Goal: Complete application form: Complete application form

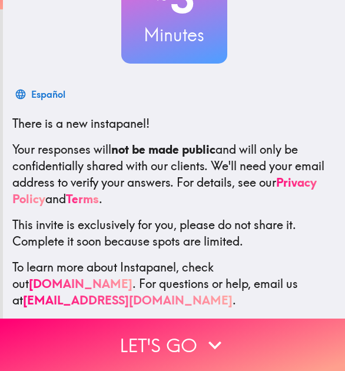
scroll to position [135, 0]
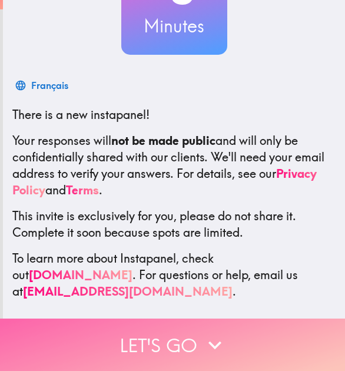
click at [240, 349] on button "Let's go" at bounding box center [172, 344] width 345 height 52
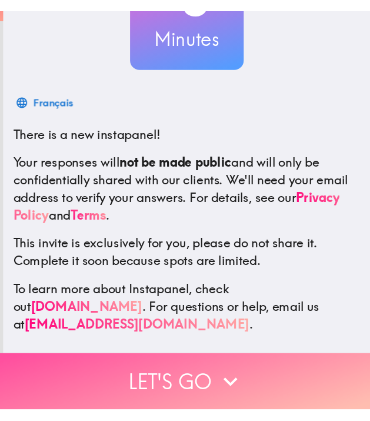
scroll to position [0, 0]
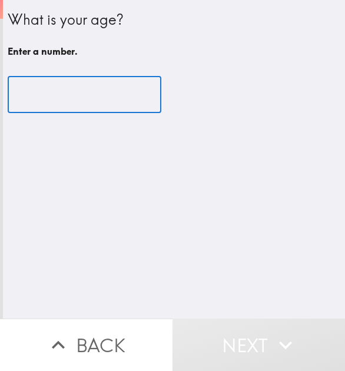
click at [62, 101] on input "number" at bounding box center [85, 94] width 154 height 36
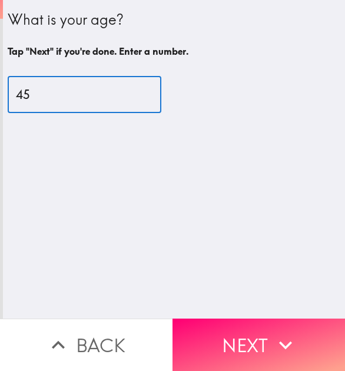
type input "45"
click at [248, 318] on button "Next" at bounding box center [258, 344] width 172 height 52
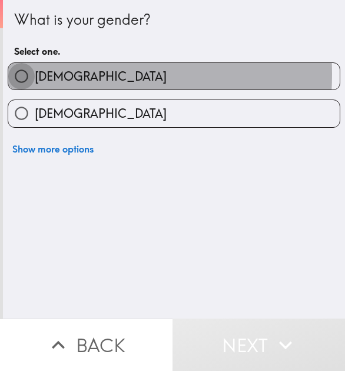
click at [22, 74] on input "[DEMOGRAPHIC_DATA]" at bounding box center [21, 76] width 26 height 26
radio input "true"
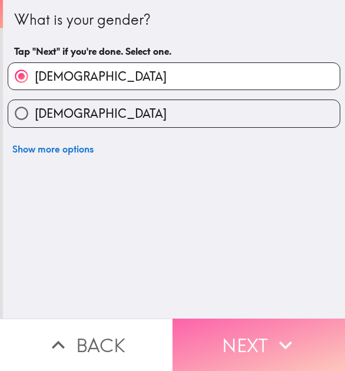
drag, startPoint x: 242, startPoint y: 349, endPoint x: 80, endPoint y: 182, distance: 232.6
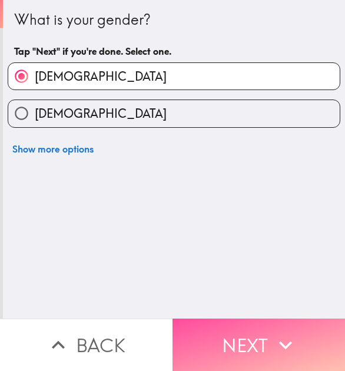
click at [243, 347] on button "Next" at bounding box center [258, 344] width 172 height 52
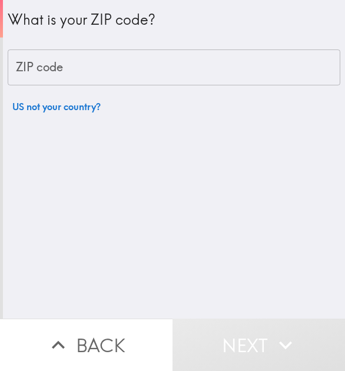
click at [88, 68] on input "ZIP code" at bounding box center [174, 67] width 332 height 36
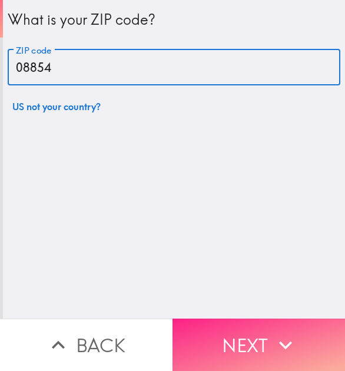
type input "08854"
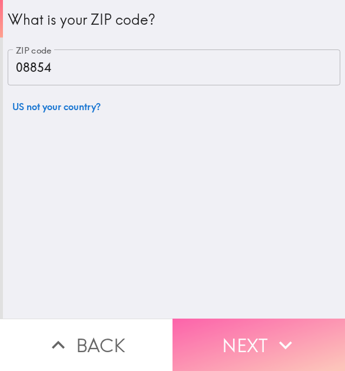
click at [277, 349] on button "Next" at bounding box center [258, 344] width 172 height 52
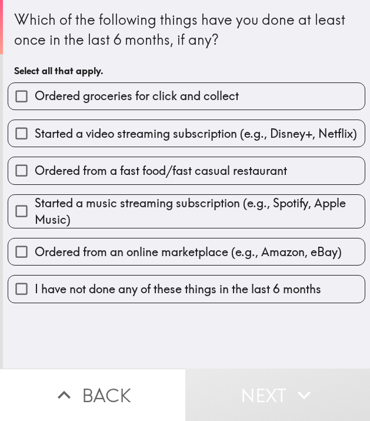
click at [336, 370] on div "Which of the following things have you done at least once in the last 6 months,…" at bounding box center [185, 210] width 370 height 421
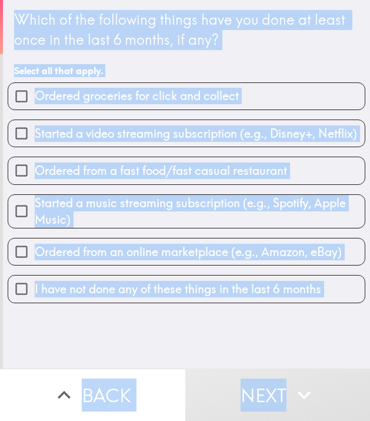
drag, startPoint x: 12, startPoint y: 35, endPoint x: 325, endPoint y: 381, distance: 467.0
click at [325, 370] on div "Which of the following things have you done at least once in the last 6 months,…" at bounding box center [185, 210] width 370 height 421
click at [183, 357] on div "Which of the following things have you done at least once in the last 6 months,…" at bounding box center [186, 184] width 367 height 368
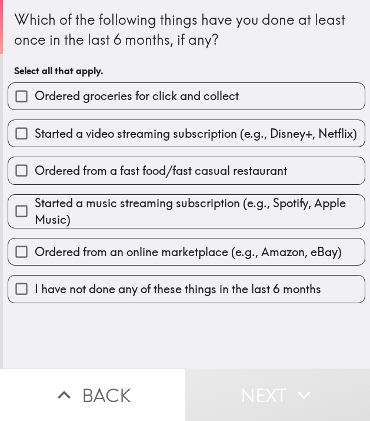
click at [191, 348] on div "Which of the following things have you done at least once in the last 6 months,…" at bounding box center [186, 184] width 367 height 368
click at [15, 99] on input "Ordered groceries for click and collect" at bounding box center [21, 96] width 26 height 26
checkbox input "true"
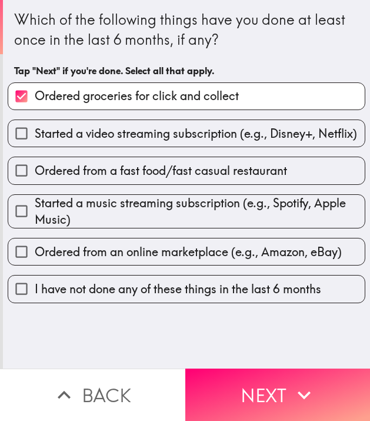
click at [22, 175] on input "Ordered from a fast food/fast casual restaurant" at bounding box center [21, 170] width 26 height 26
checkbox input "true"
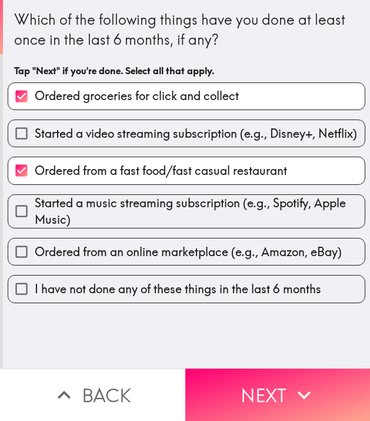
click at [16, 258] on input "Ordered from an online marketplace (e.g., Amazon, eBay)" at bounding box center [21, 251] width 26 height 26
checkbox input "true"
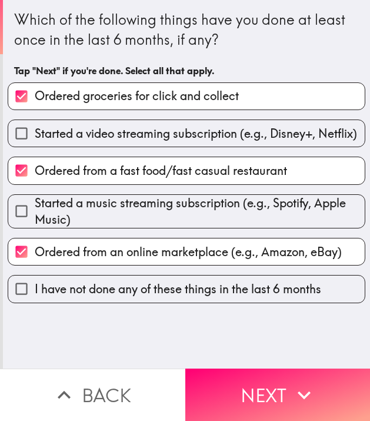
click at [11, 92] on input "Ordered groceries for click and collect" at bounding box center [21, 96] width 26 height 26
checkbox input "false"
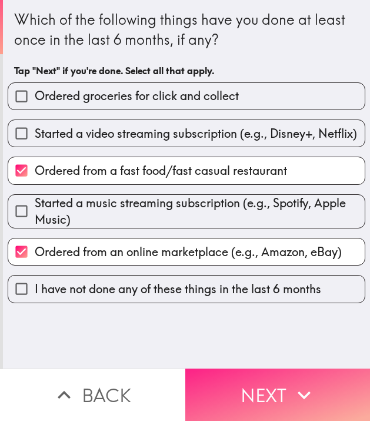
click at [223, 370] on span "button" at bounding box center [277, 394] width 185 height 52
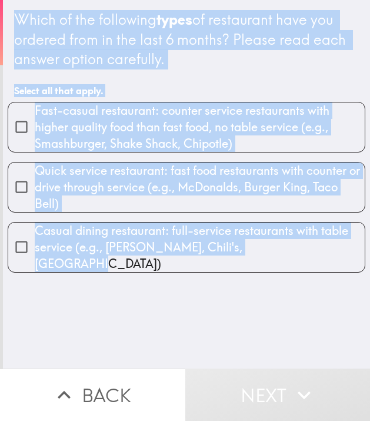
drag, startPoint x: 8, startPoint y: 4, endPoint x: 207, endPoint y: 204, distance: 282.1
click at [278, 308] on div "Which of the following types of restaurant have you ordered from in the last 6 …" at bounding box center [186, 184] width 367 height 368
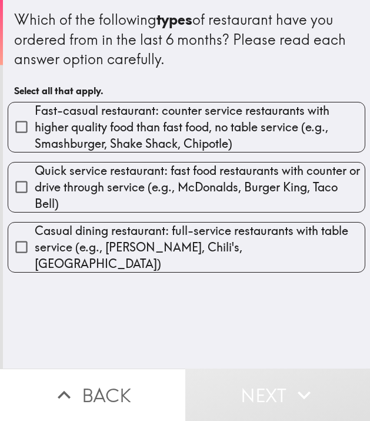
click at [149, 295] on div "Which of the following types of restaurant have you ordered from in the last 6 …" at bounding box center [186, 184] width 367 height 368
click at [18, 122] on input "Fast-casual restaurant: counter service restaurants with higher quality food th…" at bounding box center [21, 127] width 26 height 26
checkbox input "true"
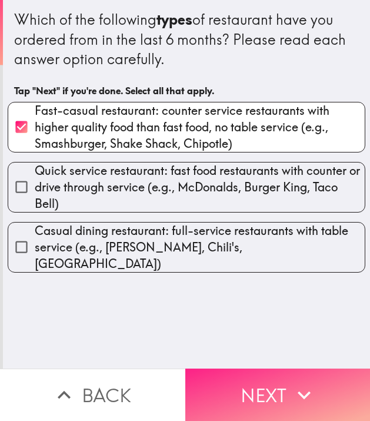
click at [17, 184] on input "Quick service restaurant: fast food restaurants with counter or drive through s…" at bounding box center [21, 187] width 26 height 26
checkbox input "true"
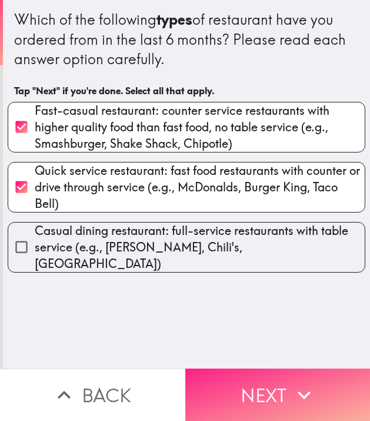
click at [22, 234] on input "Casual dining restaurant: full-service restaurants with table service (e.g., [P…" at bounding box center [21, 247] width 26 height 26
checkbox input "true"
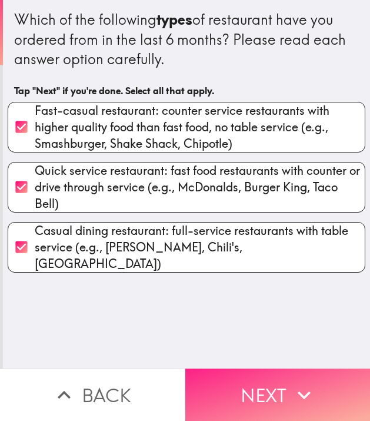
click at [216, 368] on span "button" at bounding box center [277, 394] width 185 height 52
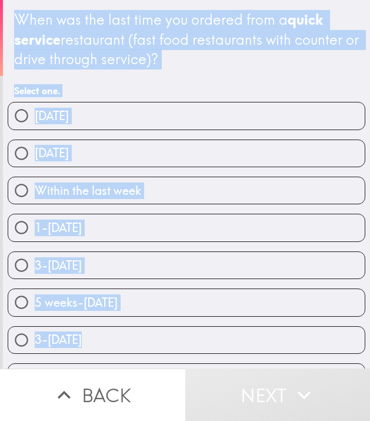
scroll to position [32, 0]
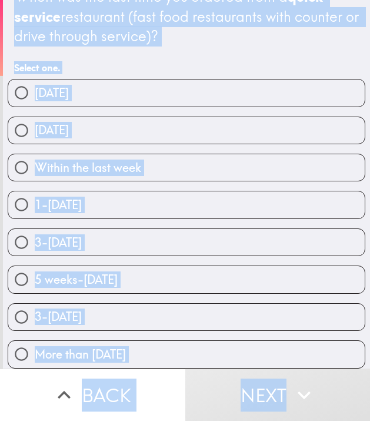
drag, startPoint x: 31, startPoint y: 47, endPoint x: 260, endPoint y: 355, distance: 384.3
click at [317, 370] on div "When was the last time you ordered from a quick service restaurant (fast food r…" at bounding box center [185, 210] width 370 height 421
click at [173, 370] on span "button" at bounding box center [92, 395] width 185 height 52
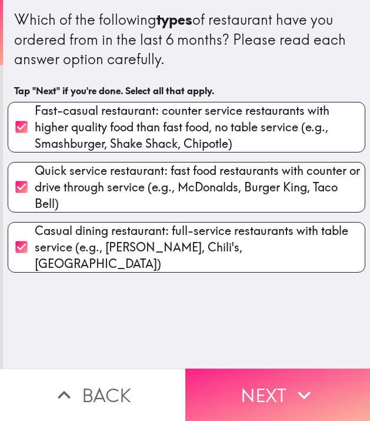
click at [271, 370] on span "button" at bounding box center [277, 394] width 185 height 52
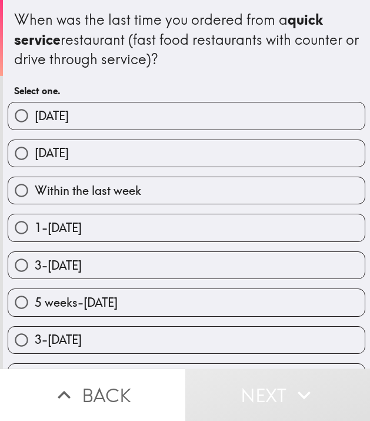
scroll to position [32, 0]
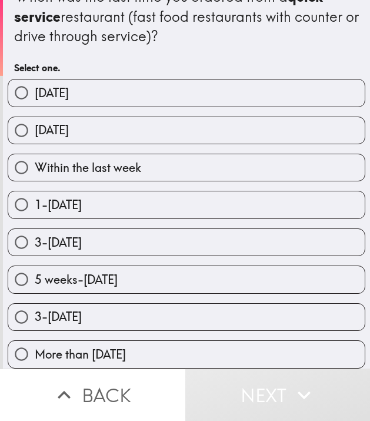
click at [20, 154] on input "Within the last week" at bounding box center [21, 167] width 26 height 26
radio input "true"
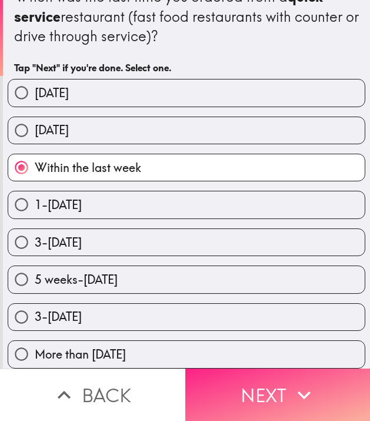
click at [253, 370] on span "button" at bounding box center [277, 394] width 185 height 52
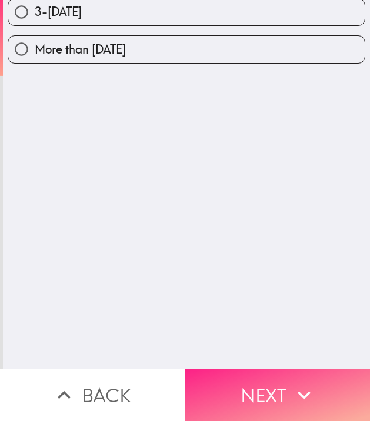
scroll to position [0, 0]
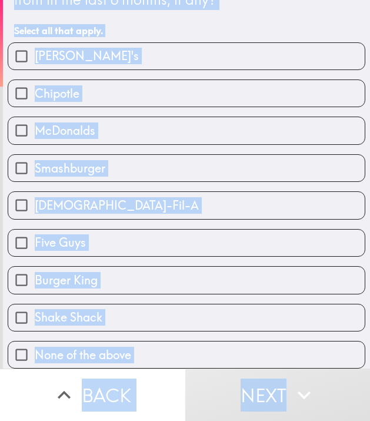
scroll to position [0, 5]
drag, startPoint x: 38, startPoint y: 46, endPoint x: 314, endPoint y: 360, distance: 418.6
click at [344, 370] on main "Which of the following restaurants have you ordered from in the last 6 months, …" at bounding box center [185, 210] width 370 height 421
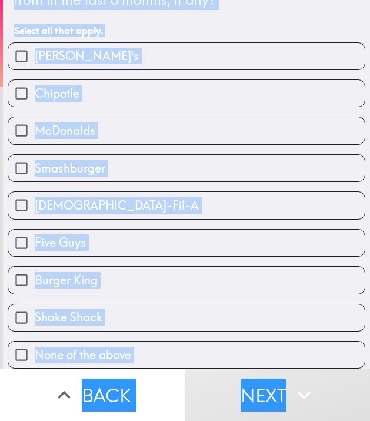
click at [262, 13] on div "Which of the following restaurants have you ordered from in the last 6 months, …" at bounding box center [186, 5] width 345 height 73
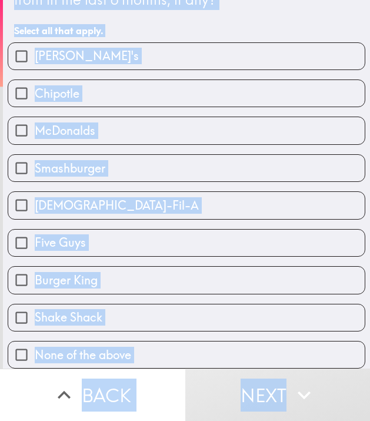
click at [14, 84] on input "Chipotle" at bounding box center [21, 93] width 26 height 26
checkbox input "true"
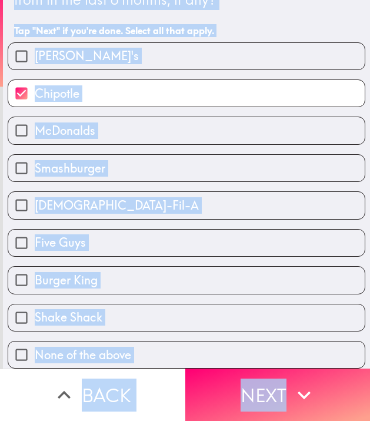
click at [8, 121] on input "McDonalds" at bounding box center [21, 130] width 26 height 26
checkbox input "true"
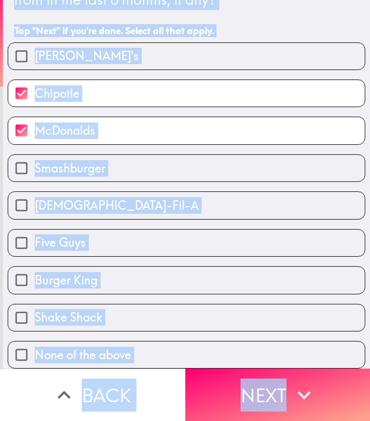
click at [18, 271] on input "Burger King" at bounding box center [21, 280] width 26 height 26
checkbox input "true"
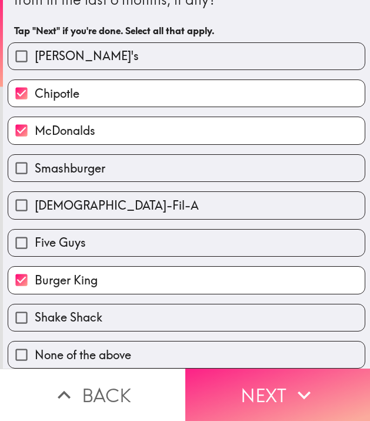
click at [252, 370] on span "button" at bounding box center [277, 394] width 185 height 52
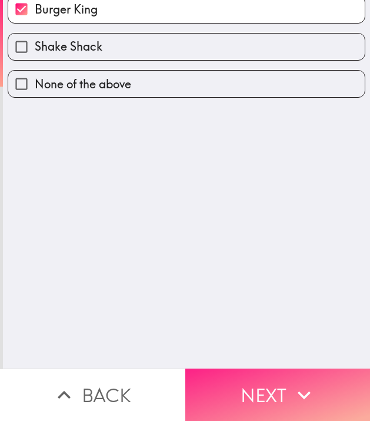
scroll to position [0, 0]
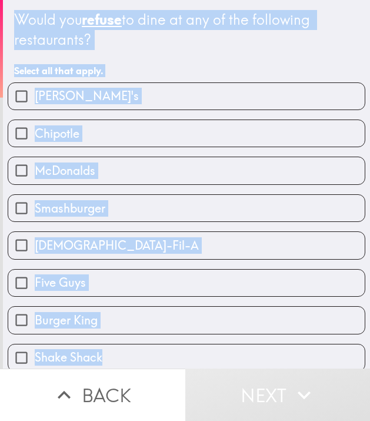
scroll to position [49, 0]
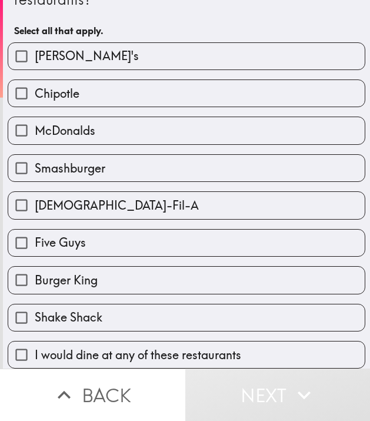
drag, startPoint x: 4, startPoint y: 6, endPoint x: 65, endPoint y: 168, distance: 172.8
click at [299, 370] on div "Would you refuse to dine at any of the following restaurants? Select all that a…" at bounding box center [185, 210] width 370 height 421
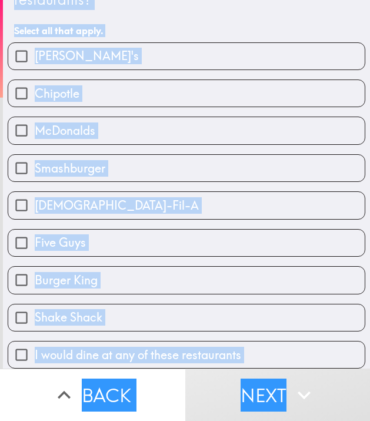
click at [174, 370] on span "button" at bounding box center [92, 395] width 185 height 52
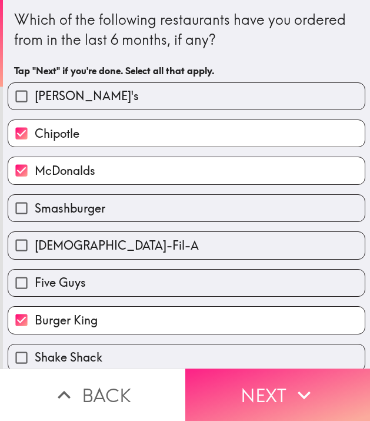
click at [253, 370] on span "button" at bounding box center [277, 394] width 185 height 52
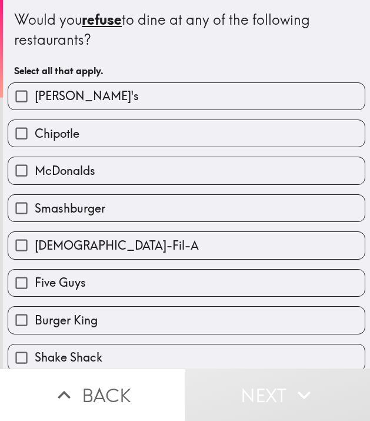
scroll to position [49, 0]
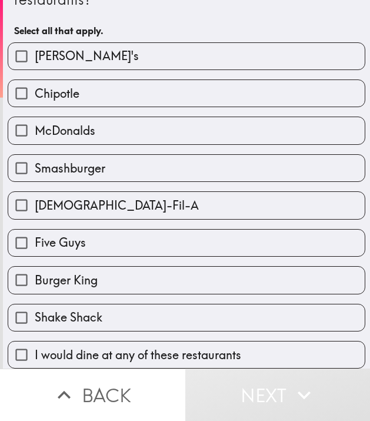
drag, startPoint x: 22, startPoint y: 345, endPoint x: 32, endPoint y: 346, distance: 9.5
click at [24, 345] on input "I would dine at any of these restaurants" at bounding box center [21, 354] width 26 height 26
checkbox input "true"
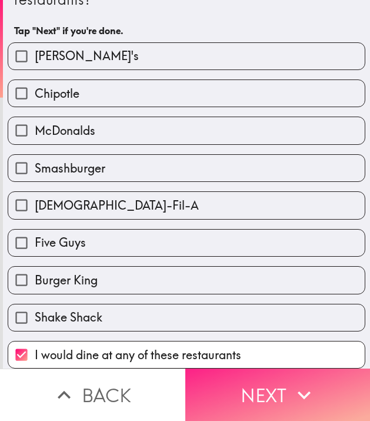
click at [247, 370] on span "button" at bounding box center [277, 394] width 185 height 52
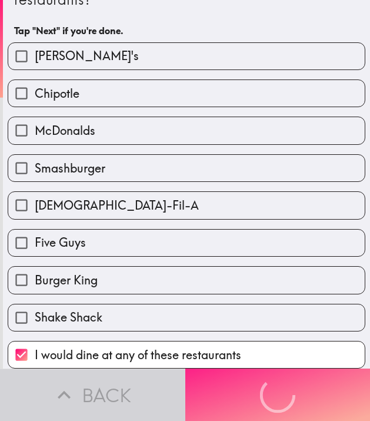
scroll to position [0, 0]
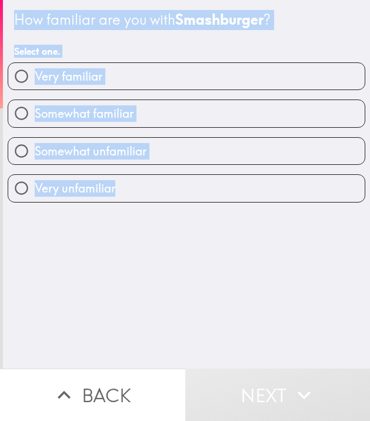
drag, startPoint x: 8, startPoint y: 6, endPoint x: 264, endPoint y: 289, distance: 382.0
click at [264, 289] on div "How familiar are you with Smashburger ? Select one. Very familiar Somewhat fami…" at bounding box center [186, 184] width 367 height 368
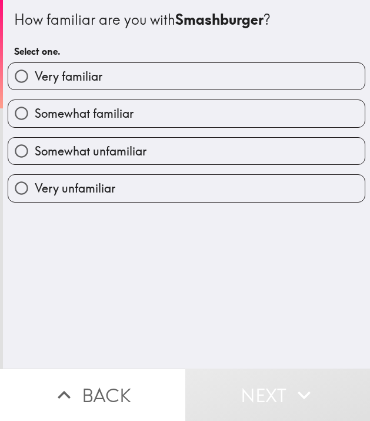
click at [298, 348] on div "How familiar are you with Smashburger ? Select one. Very familiar Somewhat fami…" at bounding box center [186, 184] width 367 height 368
click at [19, 111] on input "Somewhat familiar" at bounding box center [21, 113] width 26 height 26
radio input "true"
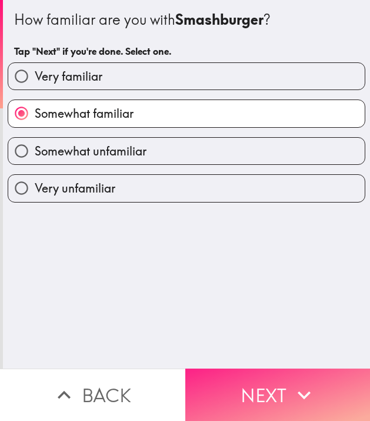
drag, startPoint x: 219, startPoint y: 372, endPoint x: 163, endPoint y: 271, distance: 115.9
click at [220, 370] on span "button" at bounding box center [277, 394] width 185 height 52
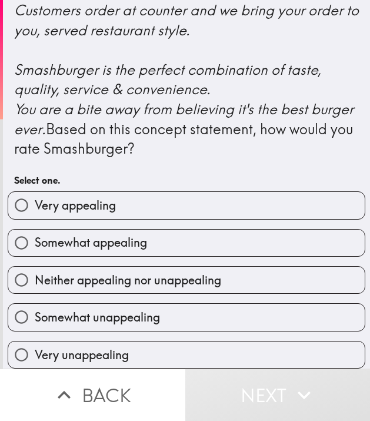
scroll to position [0, 5]
drag, startPoint x: 9, startPoint y: 5, endPoint x: 328, endPoint y: 329, distance: 455.2
click at [344, 0] on html "Please read the following concept statement: Smashburger is the better burger b…" at bounding box center [185, 0] width 370 height 0
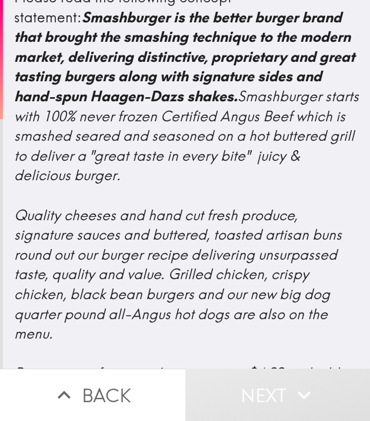
scroll to position [0, 0]
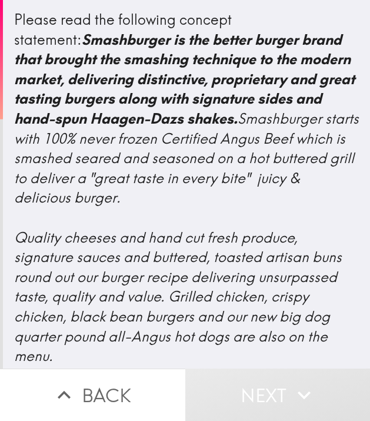
click at [238, 33] on div "Please read the following concept statement: Smashburger is the better burger b…" at bounding box center [186, 306] width 345 height 593
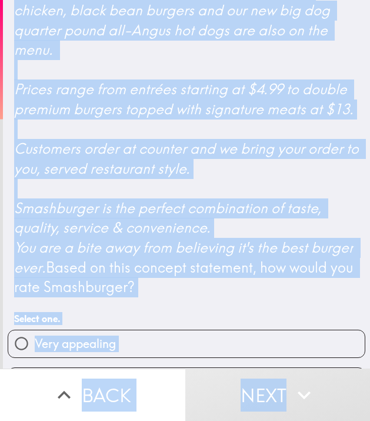
scroll to position [552, 0]
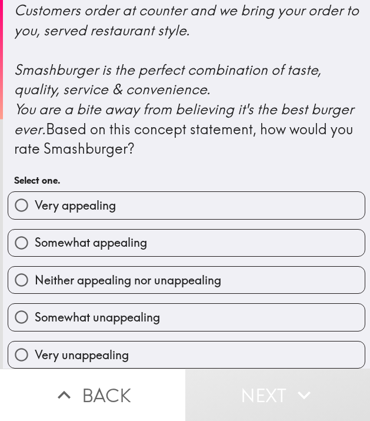
drag, startPoint x: 2, startPoint y: 8, endPoint x: 323, endPoint y: 397, distance: 504.1
click at [344, 0] on html "Please read the following concept statement: Smashburger is the better burger b…" at bounding box center [185, 0] width 370 height 0
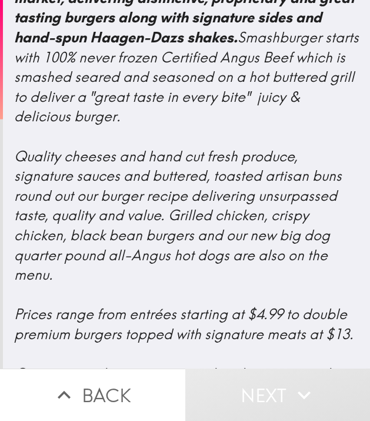
scroll to position [0, 0]
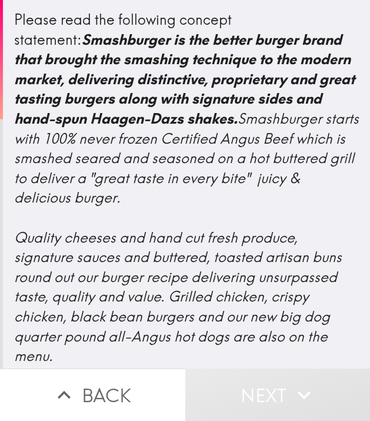
click at [344, 251] on div "Please read the following concept statement: Smashburger is the better burger b…" at bounding box center [186, 406] width 367 height 813
click at [314, 245] on div "Please read the following concept statement: Smashburger is the better burger b…" at bounding box center [186, 306] width 345 height 593
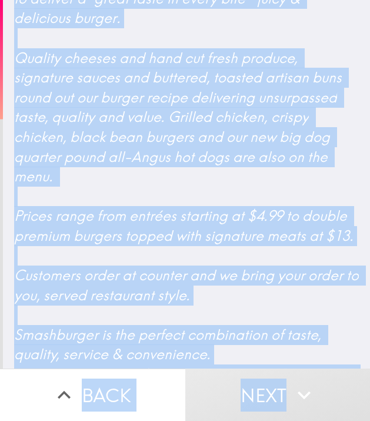
scroll to position [552, 0]
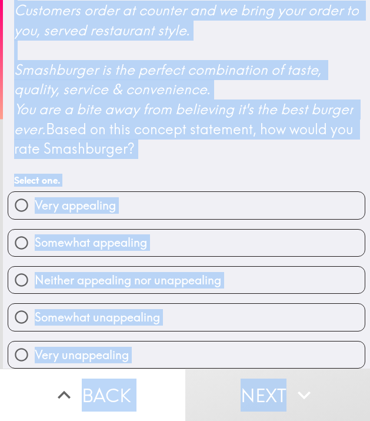
drag, startPoint x: 4, startPoint y: 7, endPoint x: 305, endPoint y: 369, distance: 470.8
click at [314, 370] on div "Please read the following concept statement: Smashburger is the better burger b…" at bounding box center [185, 210] width 370 height 421
click at [20, 234] on input "Somewhat appealing" at bounding box center [21, 242] width 26 height 26
radio input "true"
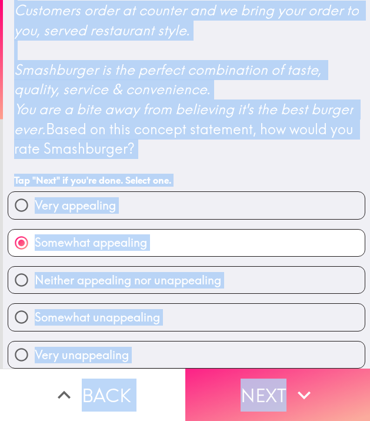
click at [275, 370] on span "button" at bounding box center [277, 394] width 185 height 52
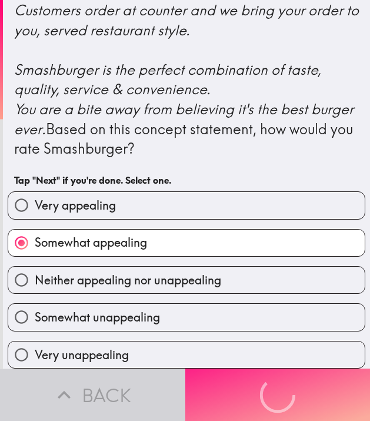
scroll to position [0, 0]
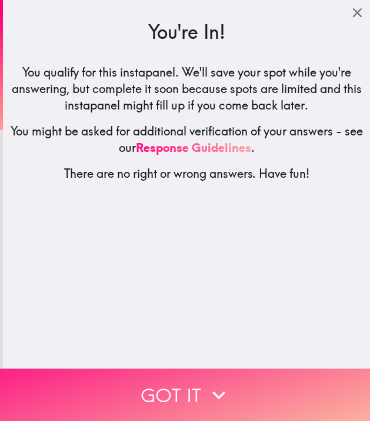
click at [208, 370] on span "button" at bounding box center [185, 394] width 370 height 52
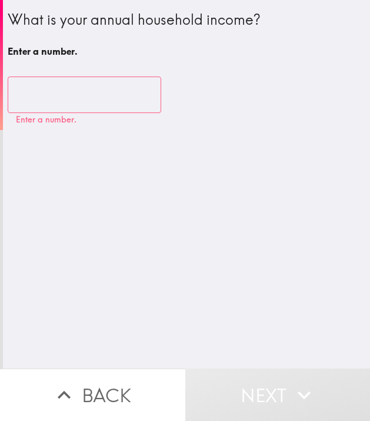
click at [61, 93] on fieldset "​" at bounding box center [85, 93] width 154 height 39
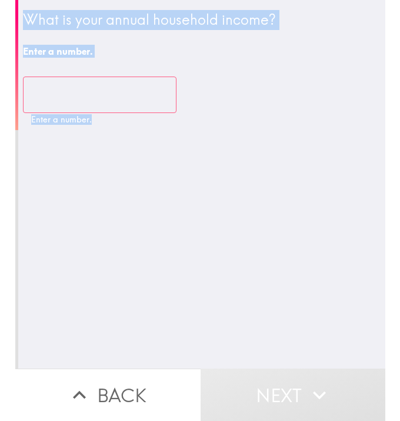
scroll to position [0, 5]
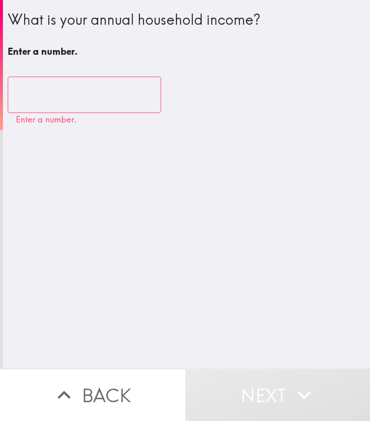
drag, startPoint x: 43, startPoint y: 64, endPoint x: 406, endPoint y: 312, distance: 440.2
click at [344, 0] on html "What is your annual household income? Enter a number. ​ Enter a number. Back Ne…" at bounding box center [185, 0] width 370 height 0
click at [268, 201] on div "What is your annual household income? Enter a number. ​ Enter a number." at bounding box center [186, 184] width 367 height 368
click at [264, 201] on div "What is your annual household income? Enter a number. ​ Enter a number." at bounding box center [186, 184] width 367 height 368
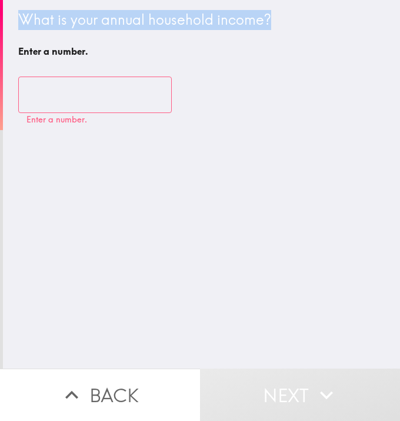
scroll to position [0, 0]
drag, startPoint x: 4, startPoint y: 4, endPoint x: 234, endPoint y: 248, distance: 335.5
click at [234, 248] on div "What is your annual household income? Enter a number. ​ Enter a number." at bounding box center [201, 184] width 397 height 368
click at [303, 321] on div "What is your annual household income? Enter a number. ​ Enter a number." at bounding box center [201, 184] width 397 height 368
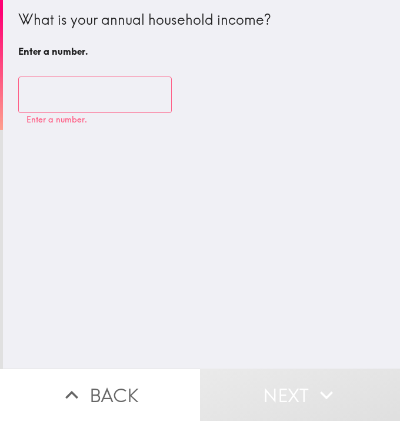
click at [69, 95] on fieldset "​" at bounding box center [95, 93] width 154 height 39
click at [51, 104] on fieldset "​" at bounding box center [95, 93] width 154 height 39
click at [50, 101] on fieldset "​" at bounding box center [95, 93] width 154 height 39
click at [42, 91] on fieldset "​" at bounding box center [95, 93] width 154 height 39
click at [61, 147] on div "What is your annual household income? Enter a number. ​ Enter a number." at bounding box center [201, 184] width 397 height 368
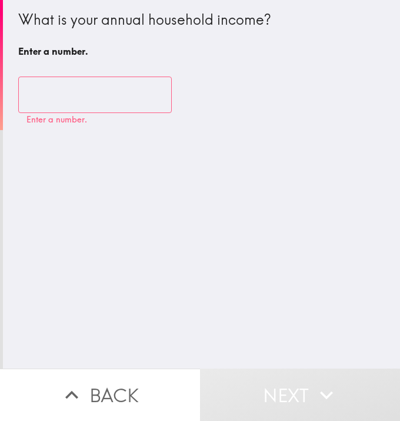
click at [109, 95] on fieldset "​" at bounding box center [95, 93] width 154 height 39
click at [37, 125] on div "​ Enter a number." at bounding box center [201, 100] width 367 height 76
click at [31, 85] on fieldset "​" at bounding box center [95, 93] width 154 height 39
click at [27, 88] on fieldset "​" at bounding box center [95, 93] width 154 height 39
click at [18, 93] on fieldset "​" at bounding box center [95, 93] width 154 height 39
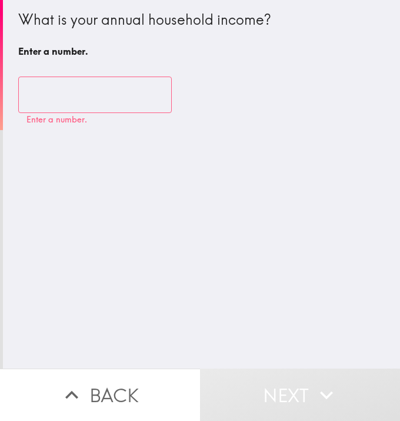
click at [85, 78] on fieldset "​" at bounding box center [95, 93] width 154 height 39
drag, startPoint x: 77, startPoint y: 82, endPoint x: 71, endPoint y: 92, distance: 11.4
click at [71, 92] on fieldset "​" at bounding box center [95, 93] width 154 height 39
click at [69, 90] on input "number" at bounding box center [95, 94] width 154 height 36
click at [99, 98] on input "number" at bounding box center [95, 94] width 154 height 36
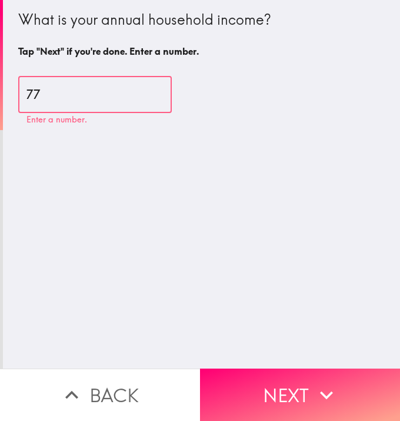
type input "77"
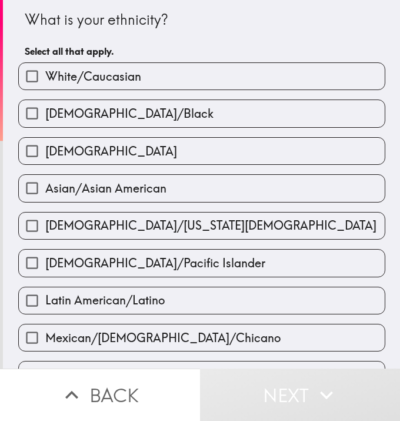
click at [127, 370] on button "Back" at bounding box center [100, 394] width 200 height 52
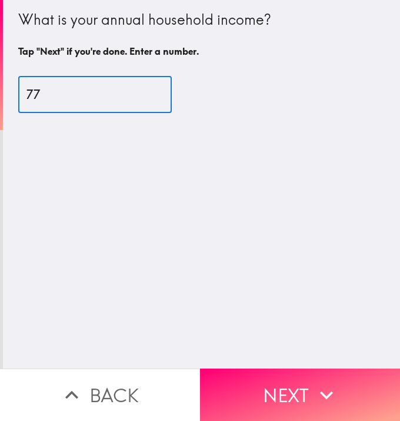
drag, startPoint x: 37, startPoint y: 91, endPoint x: -14, endPoint y: 95, distance: 50.7
click at [0, 0] on html "What is your annual household income? Tap "Next" if you're done. Enter a number…" at bounding box center [200, 0] width 400 height 0
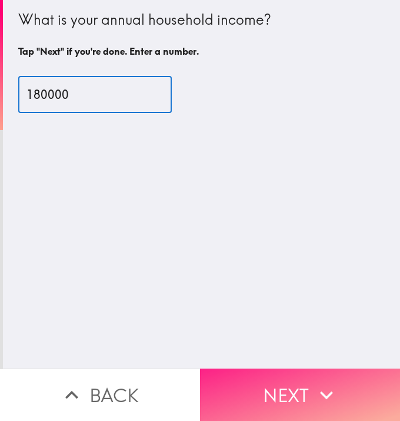
type input "180000"
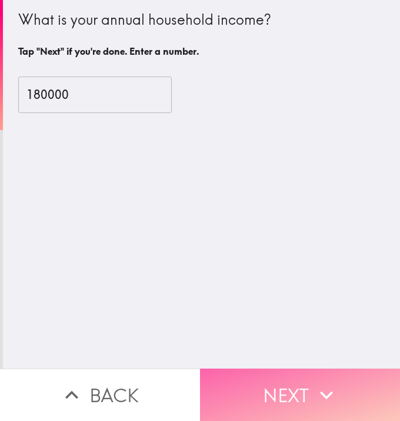
click at [255, 368] on button "Next" at bounding box center [300, 394] width 200 height 52
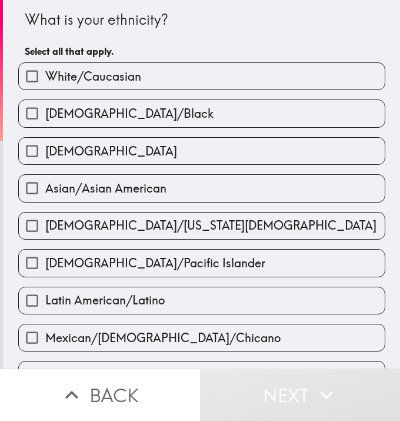
click at [182, 41] on div "What is your ethnicity? Select all that apply." at bounding box center [202, 35] width 354 height 53
click at [19, 78] on input "White/Caucasian" at bounding box center [32, 76] width 26 height 26
checkbox input "true"
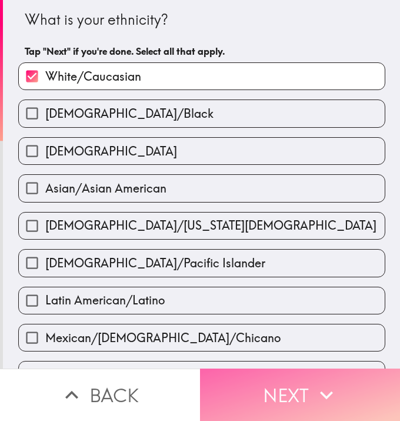
click at [274, 370] on button "Next" at bounding box center [300, 394] width 200 height 52
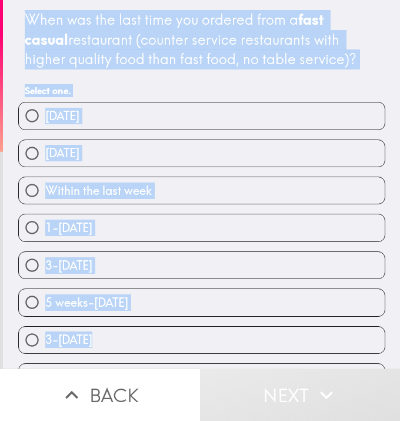
scroll to position [32, 0]
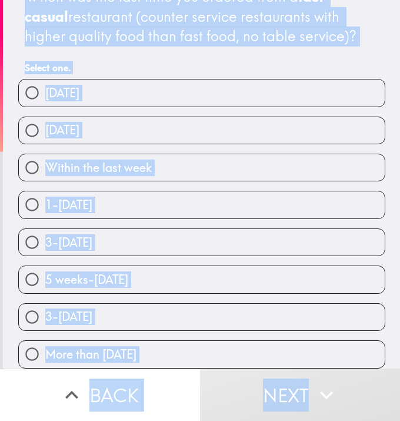
drag, startPoint x: 13, startPoint y: 4, endPoint x: 301, endPoint y: 411, distance: 498.6
click at [301, 370] on div "When was the last time you ordered from a fast casual restaurant (counter servi…" at bounding box center [200, 210] width 400 height 421
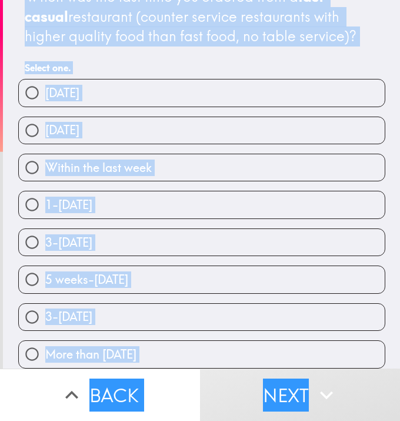
click at [342, 33] on div "When was the last time you ordered from a fast casual restaurant (counter servi…" at bounding box center [202, 16] width 354 height 59
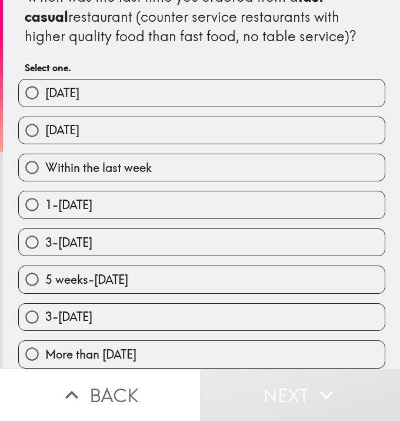
click at [21, 191] on input "1-[DATE]" at bounding box center [32, 204] width 26 height 26
radio input "true"
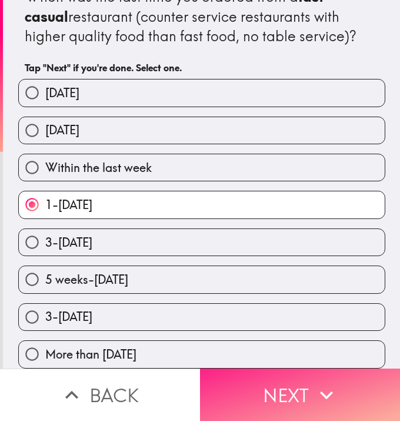
click at [322, 370] on span "button" at bounding box center [300, 394] width 200 height 52
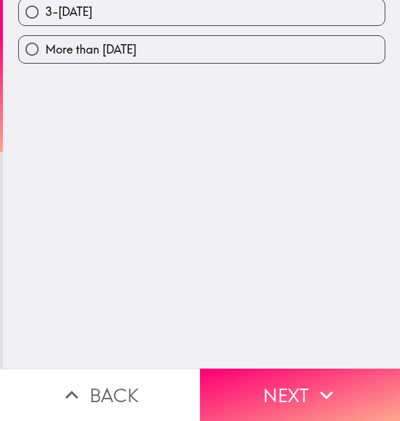
scroll to position [0, 0]
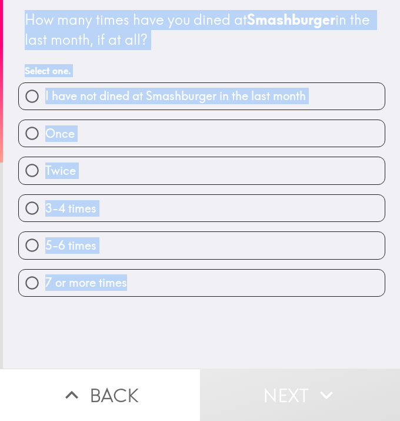
drag, startPoint x: 14, startPoint y: 8, endPoint x: 369, endPoint y: 340, distance: 486.2
click at [344, 345] on div "How many times have you dined at Smashburger in the last month, if at all? Sele…" at bounding box center [201, 184] width 397 height 368
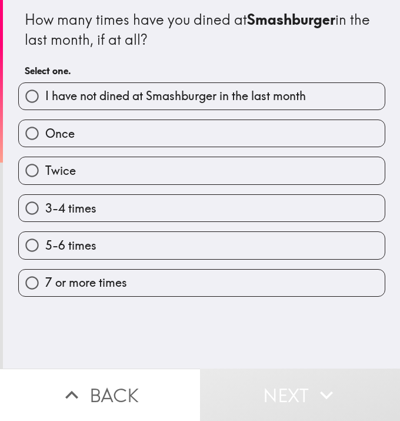
click at [274, 294] on span "button" at bounding box center [202, 282] width 366 height 26
click at [25, 96] on input "I have not dined at Smashburger in the last month" at bounding box center [32, 96] width 26 height 26
radio input "true"
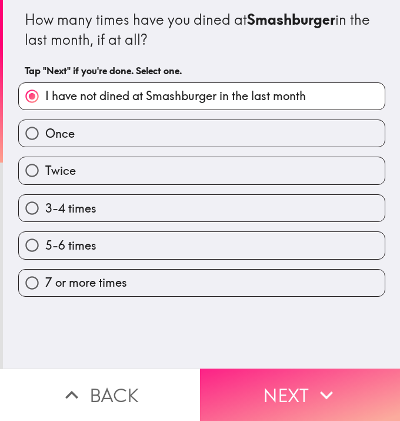
click at [272, 370] on span "button" at bounding box center [300, 394] width 200 height 52
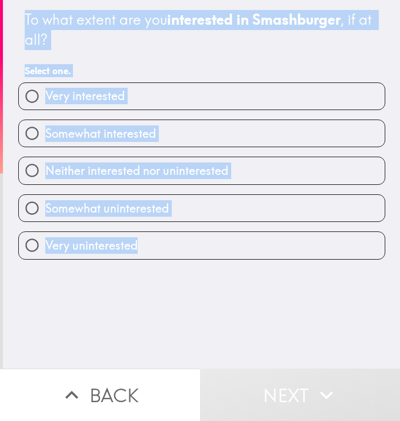
drag, startPoint x: 52, startPoint y: 52, endPoint x: 356, endPoint y: 300, distance: 391.8
click at [344, 308] on div "To what extent are you interested in Smashburger , if at all? Select one. Very …" at bounding box center [201, 184] width 397 height 368
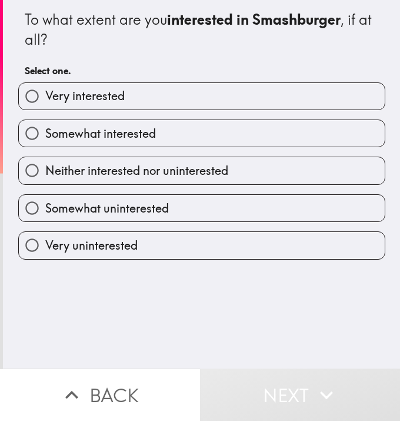
click at [287, 306] on div "To what extent are you interested in Smashburger , if at all? Select one. Very …" at bounding box center [201, 184] width 397 height 368
click at [26, 131] on input "Somewhat interested" at bounding box center [32, 133] width 26 height 26
radio input "true"
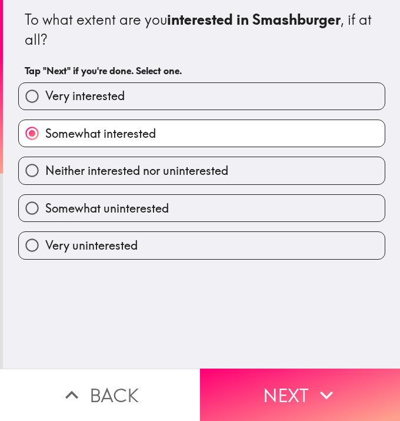
drag, startPoint x: 313, startPoint y: 376, endPoint x: 136, endPoint y: 227, distance: 231.7
click at [308, 370] on span "button" at bounding box center [300, 394] width 200 height 52
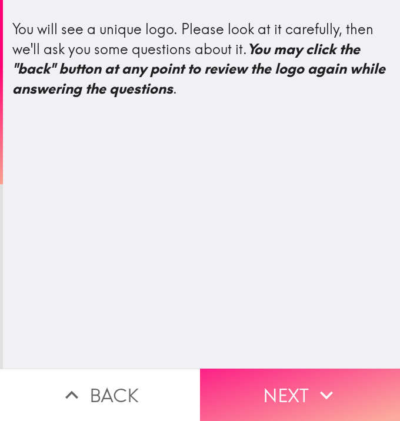
click at [293, 370] on span "button" at bounding box center [300, 394] width 200 height 52
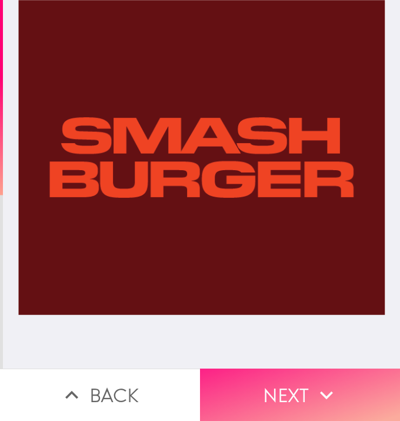
click at [301, 368] on span "button" at bounding box center [300, 394] width 200 height 52
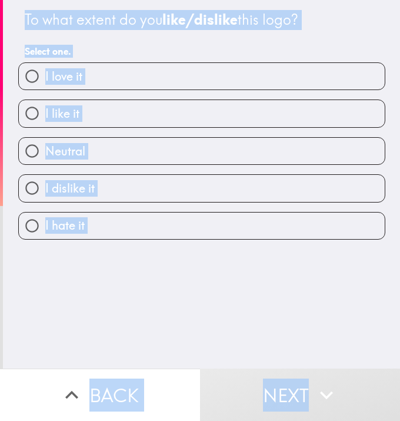
drag, startPoint x: 11, startPoint y: 5, endPoint x: 335, endPoint y: 373, distance: 490.6
click at [335, 370] on div "To what extent do you like/dislike this logo? Select one. I love it I like it N…" at bounding box center [200, 210] width 400 height 421
click at [264, 329] on div "To what extent do you like/dislike this logo? Select one. I love it I like it N…" at bounding box center [201, 184] width 397 height 368
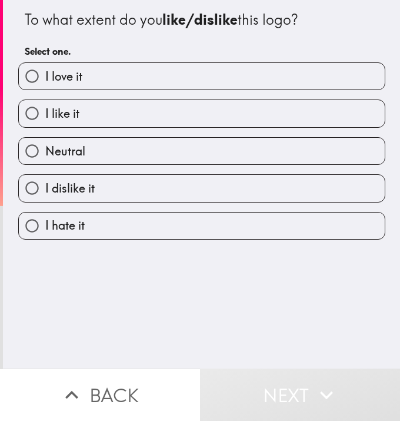
click at [23, 113] on input "I like it" at bounding box center [32, 113] width 26 height 26
radio input "true"
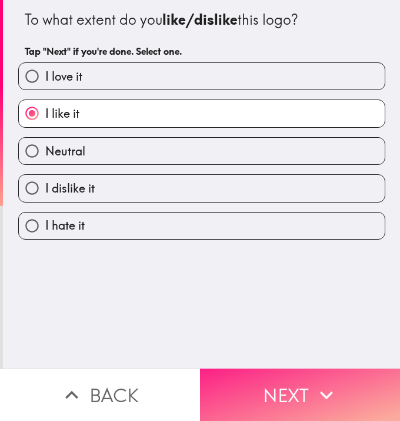
click at [282, 370] on span "button" at bounding box center [300, 394] width 200 height 52
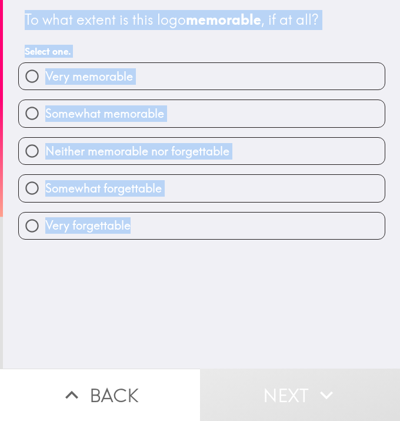
drag, startPoint x: 44, startPoint y: 46, endPoint x: 348, endPoint y: 308, distance: 401.8
click at [344, 315] on div "To what extent is this logo memorable , if at all? Select one. Very memorable S…" at bounding box center [201, 184] width 397 height 368
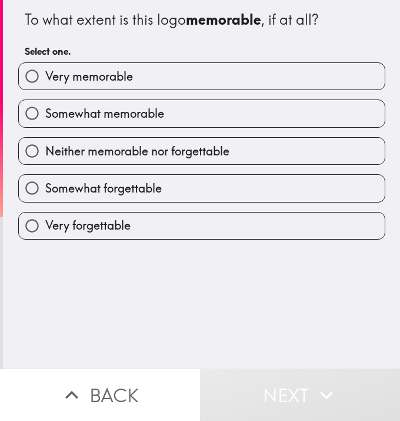
click at [301, 329] on div "To what extent is this logo memorable , if at all? Select one. Very memorable S…" at bounding box center [201, 184] width 397 height 368
click at [19, 115] on input "Somewhat memorable" at bounding box center [32, 113] width 26 height 26
radio input "true"
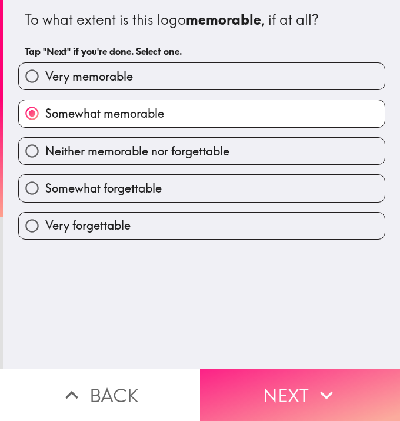
click at [282, 370] on span "button" at bounding box center [300, 394] width 200 height 52
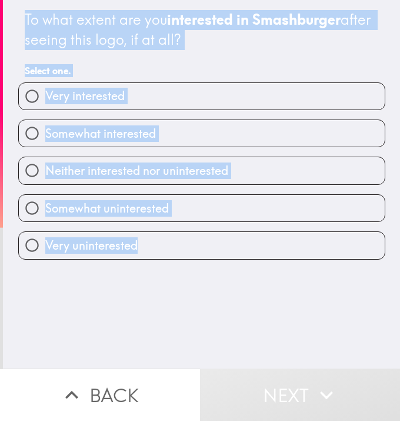
drag, startPoint x: 12, startPoint y: 9, endPoint x: 336, endPoint y: 327, distance: 453.5
click at [336, 327] on div "To what extent are you interested in Smashburger after seeing this logo, if at …" at bounding box center [201, 184] width 397 height 368
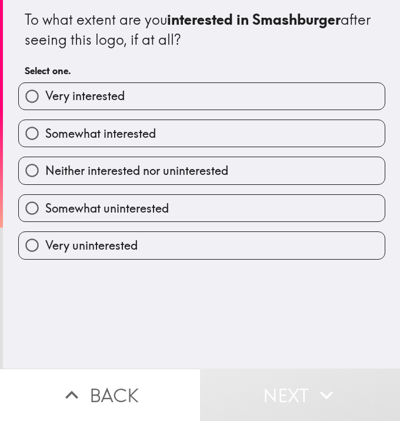
click at [344, 305] on div "To what extent are you interested in Smashburger after seeing this logo, if at …" at bounding box center [201, 184] width 397 height 368
click at [19, 134] on input "Somewhat interested" at bounding box center [32, 133] width 26 height 26
radio input "true"
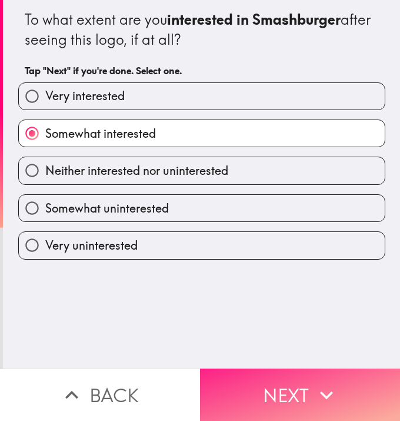
click at [281, 370] on span "button" at bounding box center [300, 394] width 200 height 52
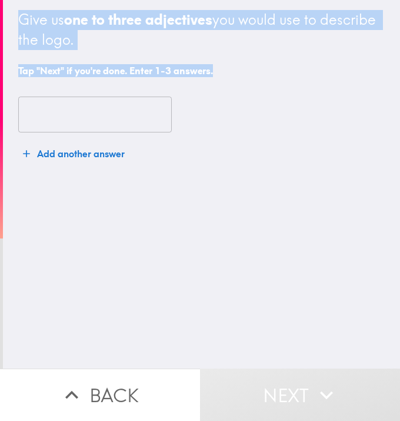
scroll to position [0, 5]
drag, startPoint x: 9, startPoint y: 6, endPoint x: 329, endPoint y: 221, distance: 385.0
click at [344, 248] on main "Give us one to three adjectives you would use to describe the logo. Tap "Next" …" at bounding box center [200, 210] width 400 height 421
click at [344, 284] on div "Give us one to three adjectives you would use to describe the logo. Tap "Next" …" at bounding box center [201, 184] width 397 height 368
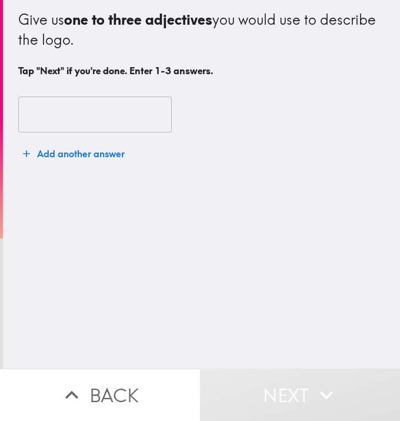
click at [36, 122] on fieldset "​" at bounding box center [95, 113] width 154 height 39
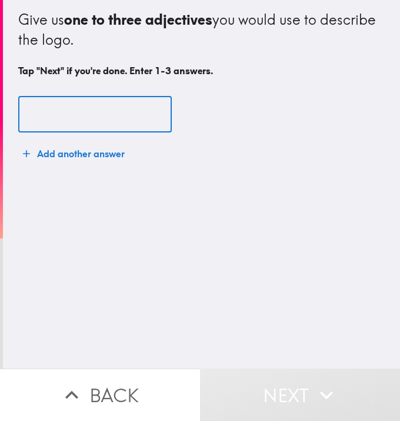
click at [73, 115] on input "text" at bounding box center [95, 114] width 154 height 36
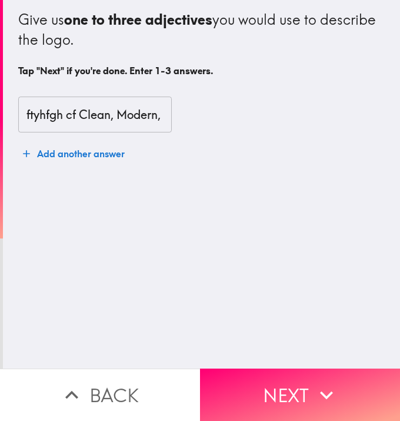
drag, startPoint x: 152, startPoint y: 170, endPoint x: 87, endPoint y: 155, distance: 66.5
click at [150, 171] on div "ftyhfgh cf Clean, Modern, Bold ​ Add another answer" at bounding box center [201, 131] width 367 height 98
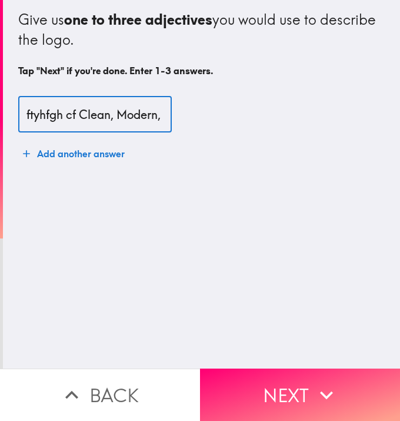
drag, startPoint x: 125, startPoint y: 189, endPoint x: 34, endPoint y: 129, distance: 108.9
click at [118, 181] on div "Give us one to three adjectives you would use to describe the logo. Tap "Next" …" at bounding box center [201, 184] width 397 height 368
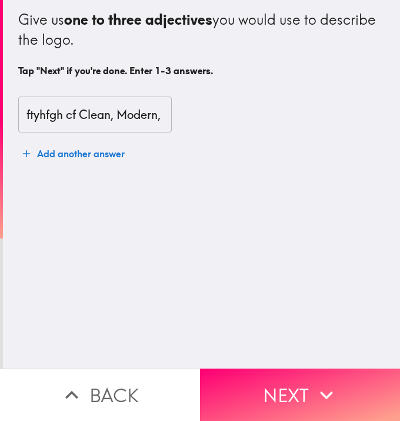
click at [101, 167] on div "ftyhfgh cf Clean, Modern, Bold ​ Add another answer" at bounding box center [201, 131] width 367 height 98
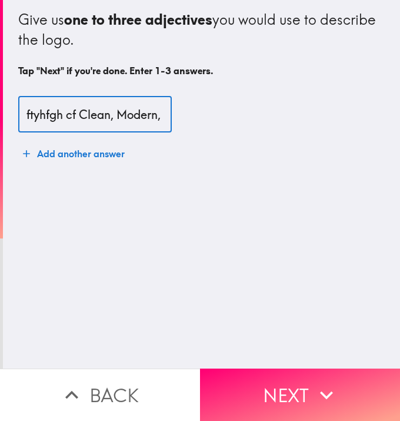
scroll to position [0, 0]
drag, startPoint x: 62, startPoint y: 112, endPoint x: -56, endPoint y: 108, distance: 117.7
click at [0, 0] on html "Give us one to three adjectives you would use to describe the logo. Tap "Next" …" at bounding box center [200, 0] width 400 height 0
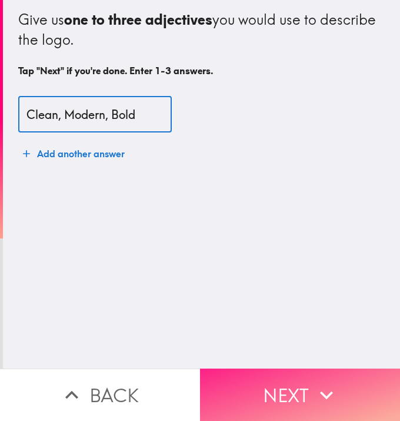
type input "Clean, Modern, Bold"
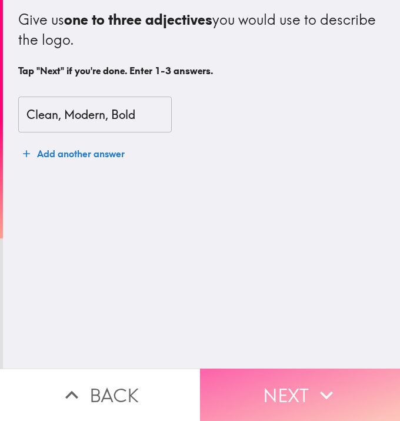
click at [272, 370] on button "Next" at bounding box center [300, 394] width 200 height 52
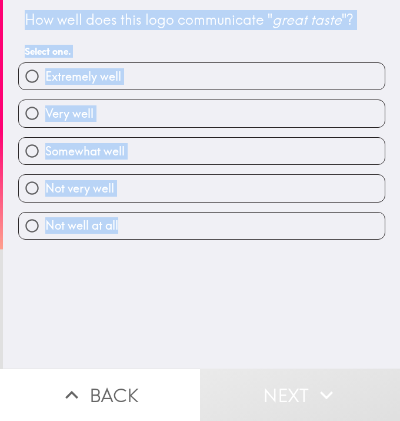
drag, startPoint x: 7, startPoint y: 4, endPoint x: 301, endPoint y: 318, distance: 430.0
click at [310, 328] on div "How well does this logo communicate " great taste "? Select one. Extremely well…" at bounding box center [201, 184] width 397 height 368
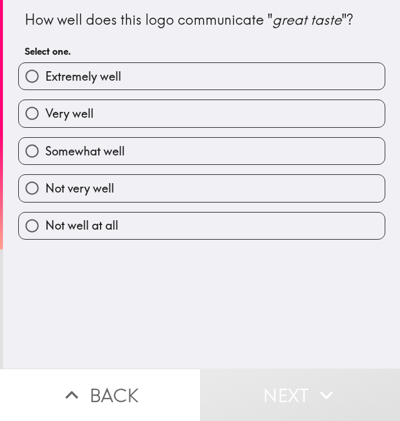
click at [268, 305] on div "How well does this logo communicate " great taste "? Select one. Extremely well…" at bounding box center [201, 184] width 397 height 368
click at [23, 148] on input "Somewhat well" at bounding box center [32, 151] width 26 height 26
radio input "true"
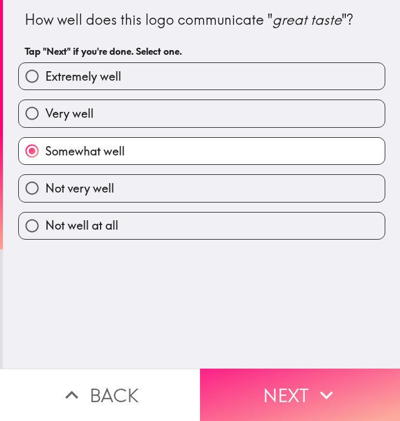
click at [239, 370] on span "button" at bounding box center [300, 394] width 200 height 52
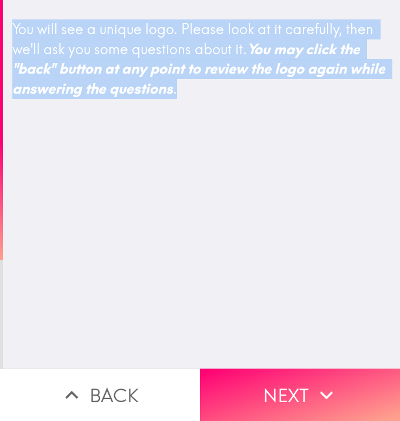
scroll to position [0, 5]
drag, startPoint x: 4, startPoint y: 13, endPoint x: 398, endPoint y: 213, distance: 442.1
click at [344, 213] on main "You will see a unique logo. Please look at it carefully, then we'll ask you som…" at bounding box center [200, 210] width 400 height 421
click at [342, 227] on div "You will see a unique logo. Please look at it carefully, then we'll ask you som…" at bounding box center [201, 184] width 397 height 368
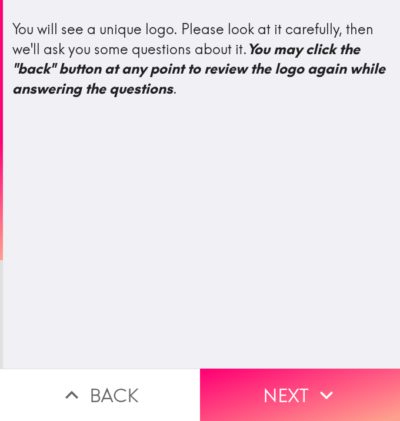
click at [342, 227] on div "You will see a unique logo. Please look at it carefully, then we'll ask you som…" at bounding box center [201, 184] width 397 height 368
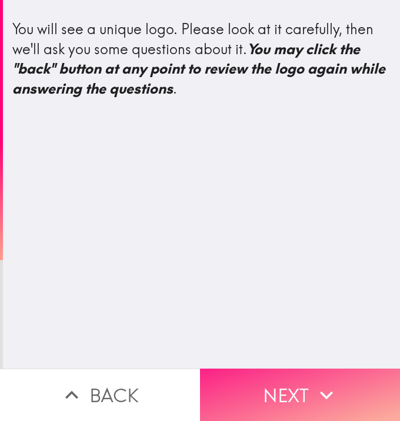
click at [325, 370] on span "button" at bounding box center [300, 394] width 200 height 52
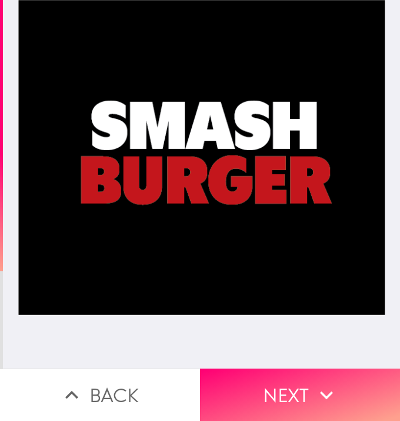
drag, startPoint x: 294, startPoint y: 369, endPoint x: 175, endPoint y: 223, distance: 187.8
click at [294, 370] on span "button" at bounding box center [300, 394] width 200 height 52
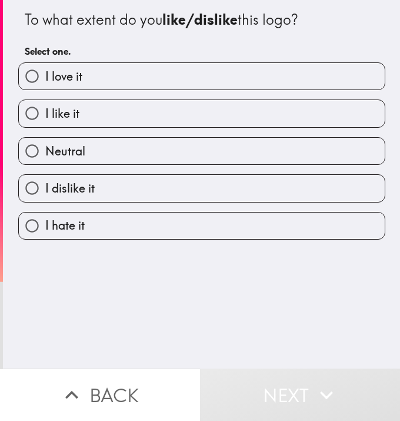
click at [23, 78] on input "I love it" at bounding box center [32, 76] width 26 height 26
radio input "true"
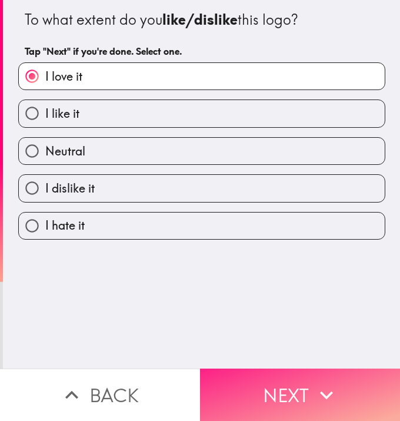
click at [264, 368] on span "button" at bounding box center [300, 394] width 200 height 52
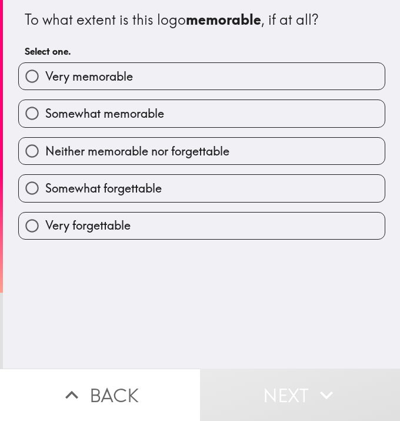
drag, startPoint x: 20, startPoint y: 115, endPoint x: 99, endPoint y: 205, distance: 119.2
click at [19, 116] on input "Somewhat memorable" at bounding box center [32, 113] width 26 height 26
radio input "true"
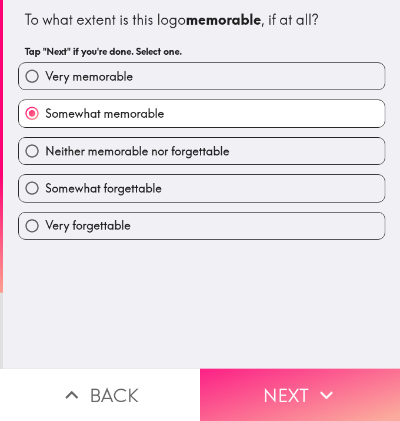
click at [264, 370] on span "button" at bounding box center [300, 394] width 200 height 52
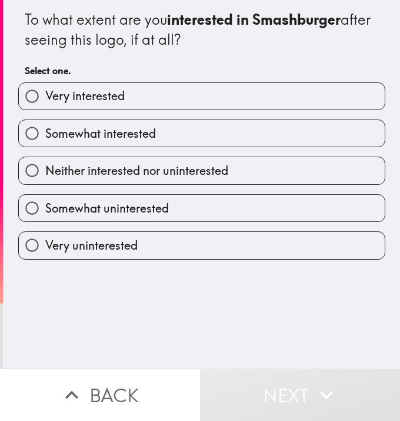
drag, startPoint x: 22, startPoint y: 135, endPoint x: 81, endPoint y: 169, distance: 67.7
click at [22, 136] on input "Somewhat interested" at bounding box center [32, 133] width 26 height 26
radio input "true"
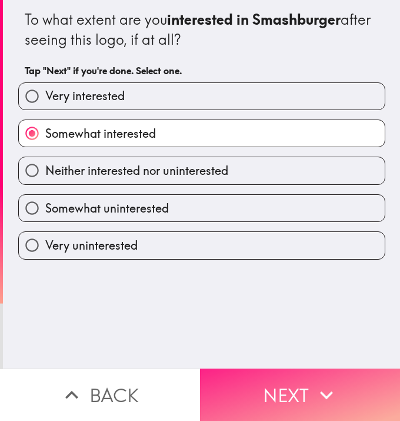
click at [294, 370] on span "button" at bounding box center [300, 394] width 200 height 52
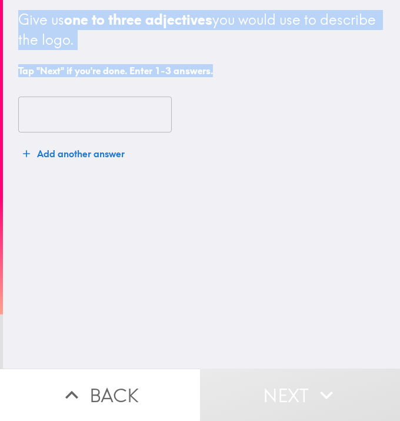
drag, startPoint x: 88, startPoint y: 52, endPoint x: 374, endPoint y: 211, distance: 327.9
click at [344, 227] on div "Give us one to three adjectives you would use to describe the logo. Tap "Next" …" at bounding box center [201, 184] width 397 height 368
click at [242, 297] on div "Give us one to three adjectives you would use to describe the logo. Tap "Next" …" at bounding box center [201, 184] width 397 height 368
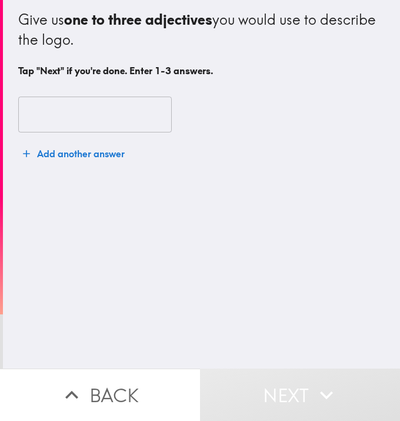
click at [242, 297] on div "Give us one to three adjectives you would use to describe the logo. Tap "Next" …" at bounding box center [201, 184] width 397 height 368
click at [75, 113] on fieldset "​" at bounding box center [95, 113] width 154 height 39
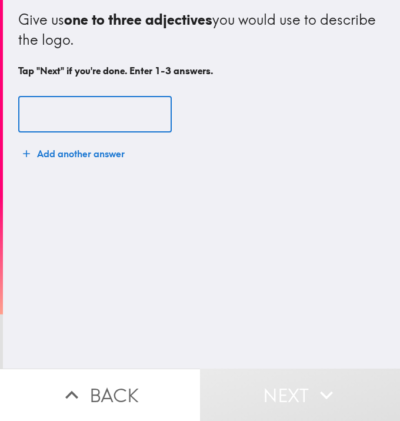
click at [67, 119] on input "text" at bounding box center [95, 114] width 154 height 36
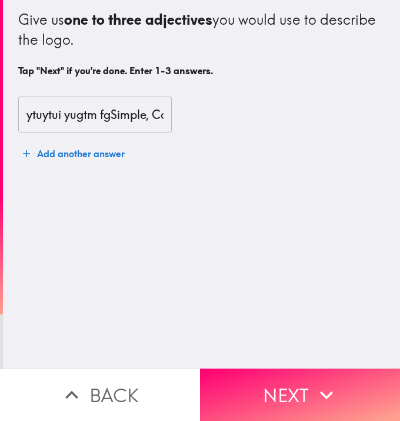
drag, startPoint x: 144, startPoint y: 192, endPoint x: 127, endPoint y: 172, distance: 25.9
click at [143, 192] on div "Give us one to three adjectives you would use to describe the logo. Tap "Next" …" at bounding box center [201, 184] width 397 height 368
click at [67, 187] on div "Give us one to three adjectives you would use to describe the logo. Tap "Next" …" at bounding box center [201, 184] width 397 height 368
click at [68, 185] on div "Give us one to three adjectives you would use to describe the logo. Tap "Next" …" at bounding box center [201, 184] width 397 height 368
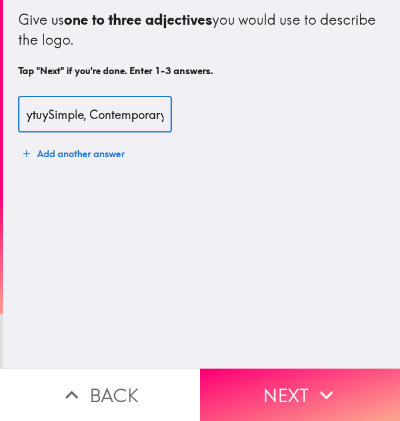
click at [94, 179] on div "ytuySimple, Contemporary, Recognizabletui yugtm fgj fghjkl ​ Add another answer" at bounding box center [201, 131] width 367 height 98
click at [41, 211] on div "Give us one to three adjectives you would use to describe the logo. Tap "Next" …" at bounding box center [201, 184] width 397 height 368
drag, startPoint x: 28, startPoint y: 115, endPoint x: -39, endPoint y: 106, distance: 67.7
click at [0, 0] on html "Give us one to three adjectives you would use to describe the logo. Tap "Next" …" at bounding box center [200, 0] width 400 height 0
click at [22, 113] on input "ySimple, Contemporary, Recognizabletui yugtm fgj fghjkl" at bounding box center [95, 114] width 154 height 36
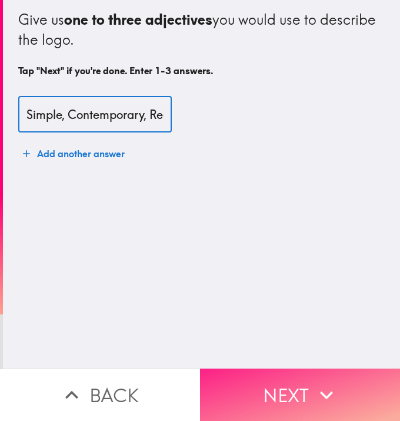
type input "Simple, Contemporary, Recognizabletui yugtm fgj fghjkl"
click at [318, 370] on button "Next" at bounding box center [300, 394] width 200 height 52
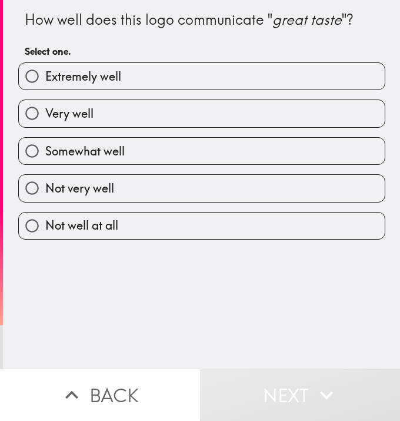
drag, startPoint x: 62, startPoint y: 65, endPoint x: 347, endPoint y: 307, distance: 374.0
click at [344, 317] on div "How well does this logo communicate " great taste "? Select one. Extremely well…" at bounding box center [201, 184] width 397 height 368
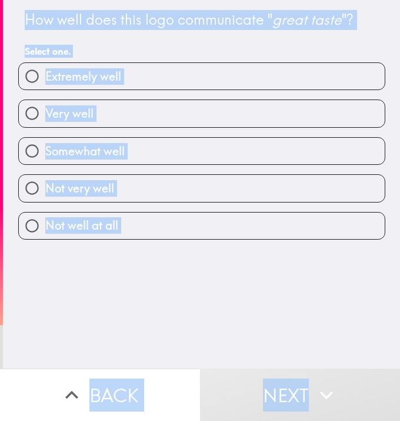
drag, startPoint x: 11, startPoint y: 8, endPoint x: 282, endPoint y: 268, distance: 376.6
click at [344, 361] on div "How well does this logo communicate " great taste "? Select one. Extremely well…" at bounding box center [200, 210] width 400 height 421
click at [292, 343] on div "How well does this logo communicate " great taste "? Select one. Extremely well…" at bounding box center [201, 184] width 397 height 368
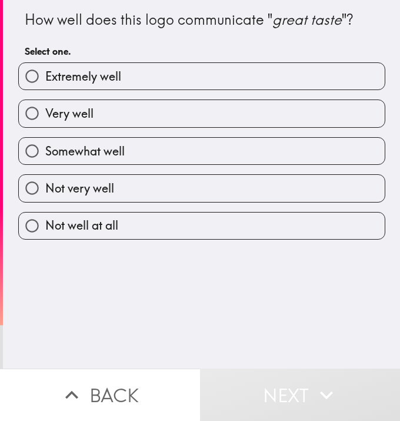
click at [25, 154] on input "Somewhat well" at bounding box center [32, 151] width 26 height 26
radio input "true"
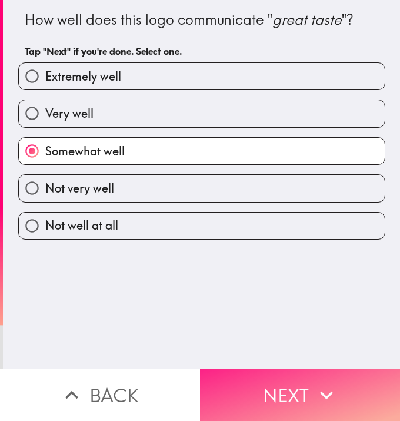
click at [269, 370] on span "button" at bounding box center [300, 394] width 200 height 52
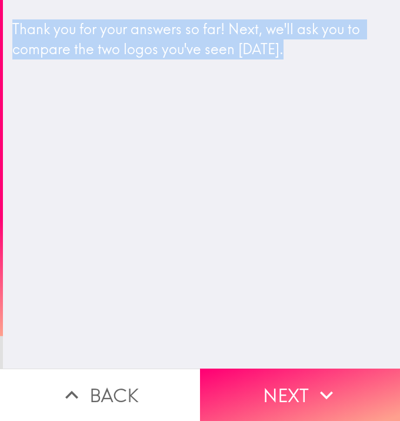
scroll to position [0, 5]
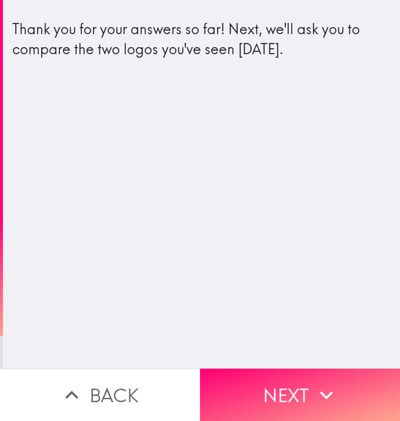
drag, startPoint x: 6, startPoint y: 11, endPoint x: 421, endPoint y: 162, distance: 440.8
click at [344, 0] on html "Thank you for your answers so far! Next, we'll ask you to compare the two logos…" at bounding box center [200, 0] width 400 height 0
click at [314, 196] on div "Thank you for your answers so far! Next, we'll ask you to compare the two logos…" at bounding box center [201, 184] width 397 height 368
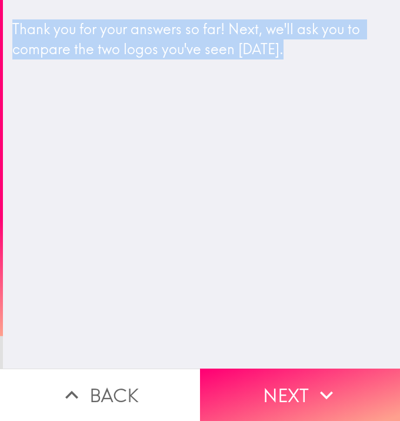
drag, startPoint x: 1, startPoint y: 11, endPoint x: 384, endPoint y: 162, distance: 411.5
click at [344, 162] on div "Thank you for your answers so far! Next, we'll ask you to compare the two logos…" at bounding box center [201, 184] width 397 height 368
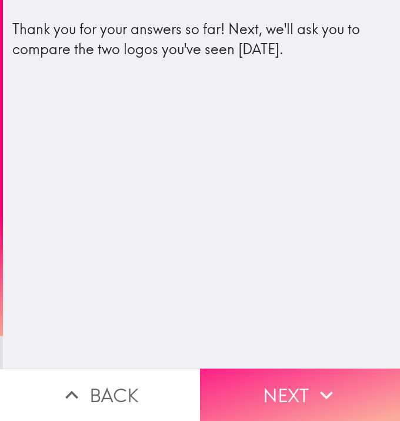
click at [310, 370] on span "button" at bounding box center [300, 394] width 200 height 52
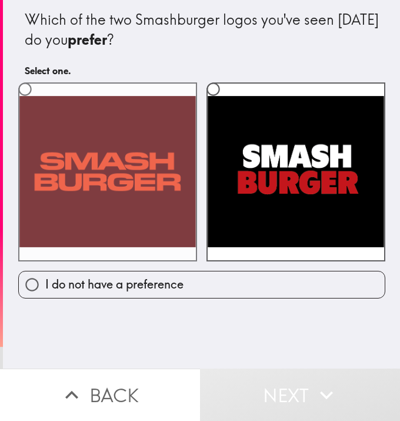
click at [111, 207] on label at bounding box center [107, 171] width 179 height 179
click at [38, 102] on input "radio" at bounding box center [25, 89] width 26 height 26
radio input "true"
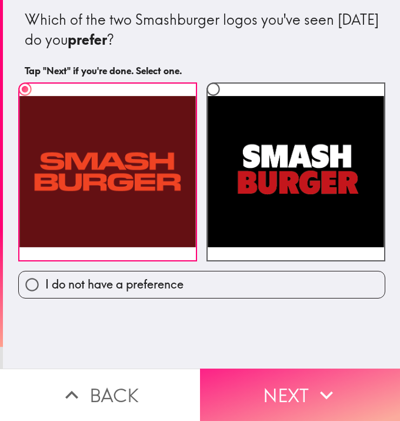
click at [245, 370] on span "button" at bounding box center [300, 394] width 200 height 52
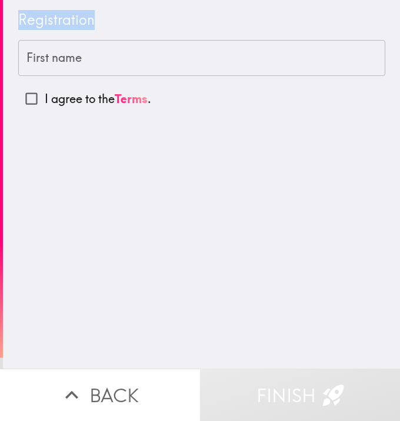
scroll to position [0, 4]
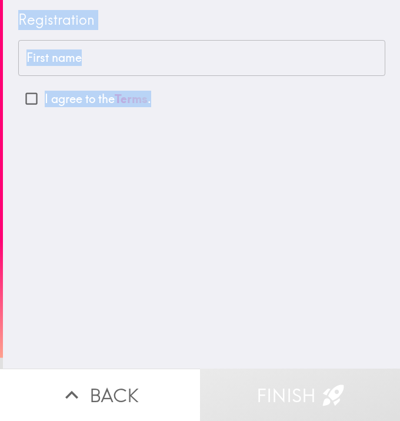
drag, startPoint x: 4, startPoint y: 5, endPoint x: 248, endPoint y: 151, distance: 284.3
click at [288, 202] on div "Registration First name First name I agree to the Terms ." at bounding box center [201, 184] width 397 height 368
click at [320, 265] on div "Registration First name First name I agree to the Terms ." at bounding box center [201, 184] width 397 height 368
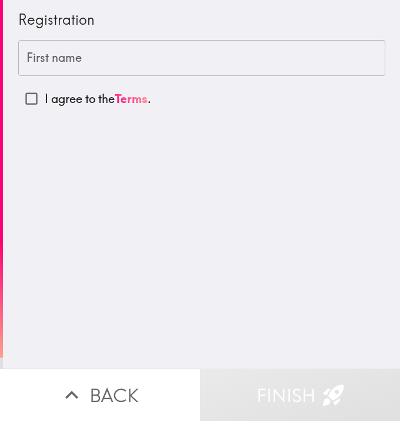
click at [62, 56] on label "First name" at bounding box center [53, 57] width 55 height 17
click at [62, 56] on input "First name" at bounding box center [201, 58] width 367 height 36
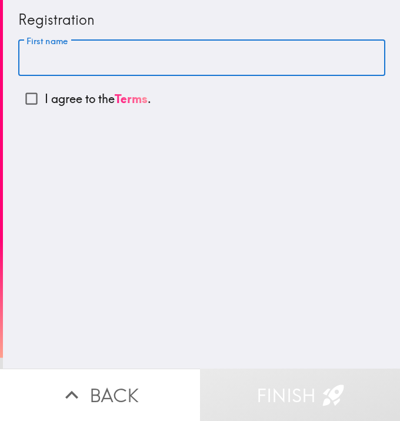
click at [25, 56] on div "First name First name" at bounding box center [201, 58] width 367 height 36
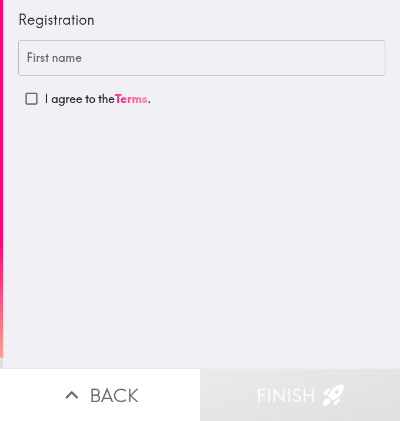
click at [26, 56] on label "First name" at bounding box center [53, 57] width 55 height 17
click at [25, 56] on input "First name" at bounding box center [201, 58] width 367 height 36
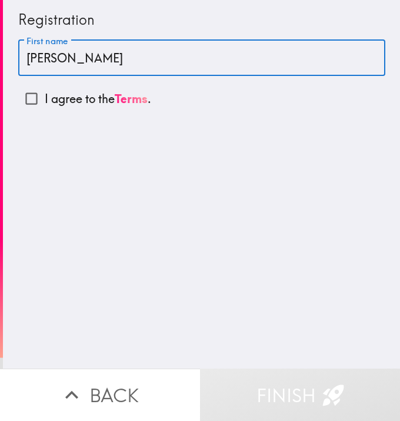
type input "[PERSON_NAME]"
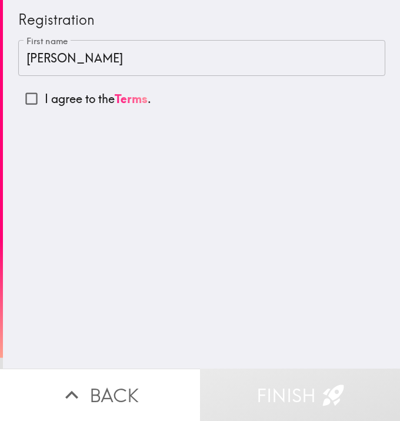
click at [19, 96] on input "I agree to the Terms ." at bounding box center [31, 98] width 26 height 26
checkbox input "true"
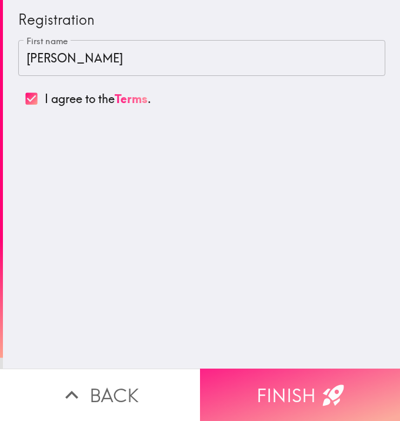
click at [271, 370] on span "button" at bounding box center [300, 394] width 200 height 52
